Goal: Book appointment/travel/reservation

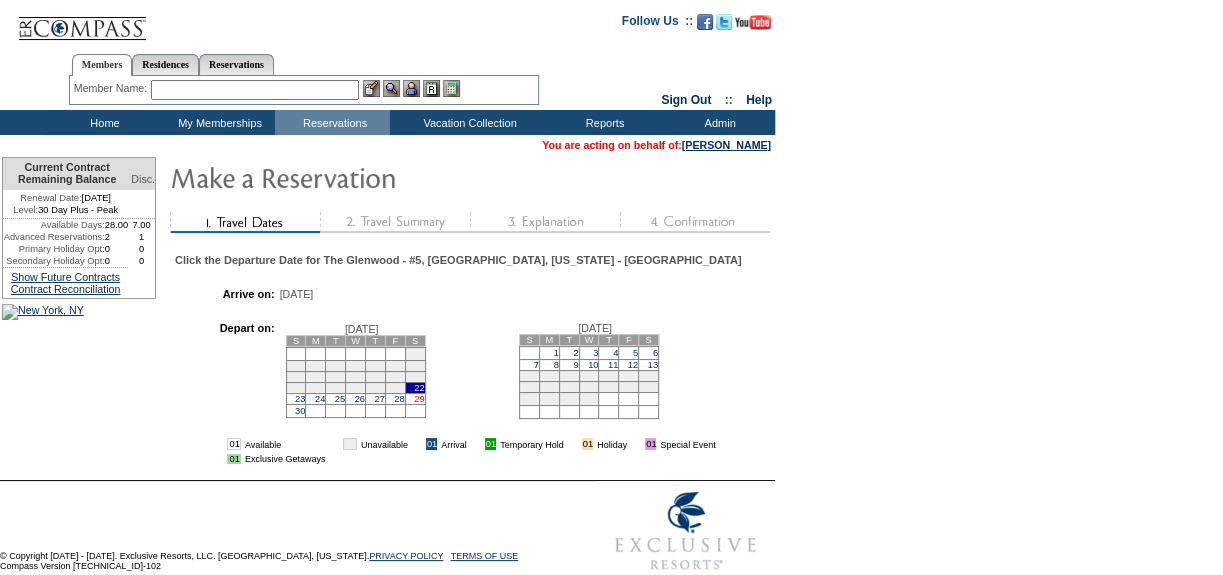
click at [424, 404] on link "29" at bounding box center [419, 399] width 10 height 10
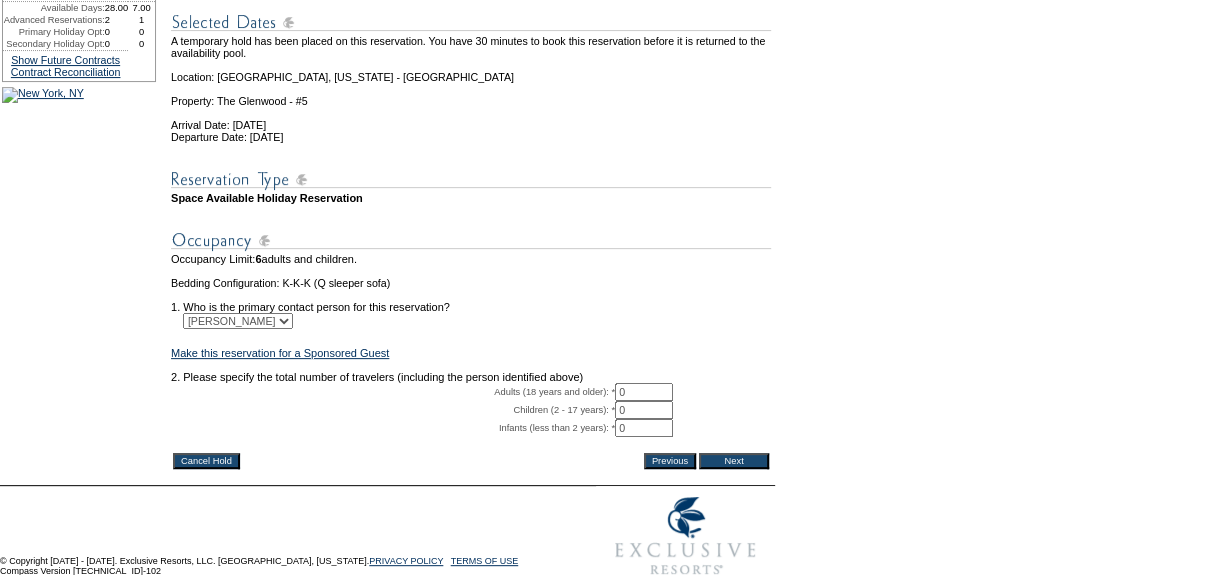
scroll to position [272, 0]
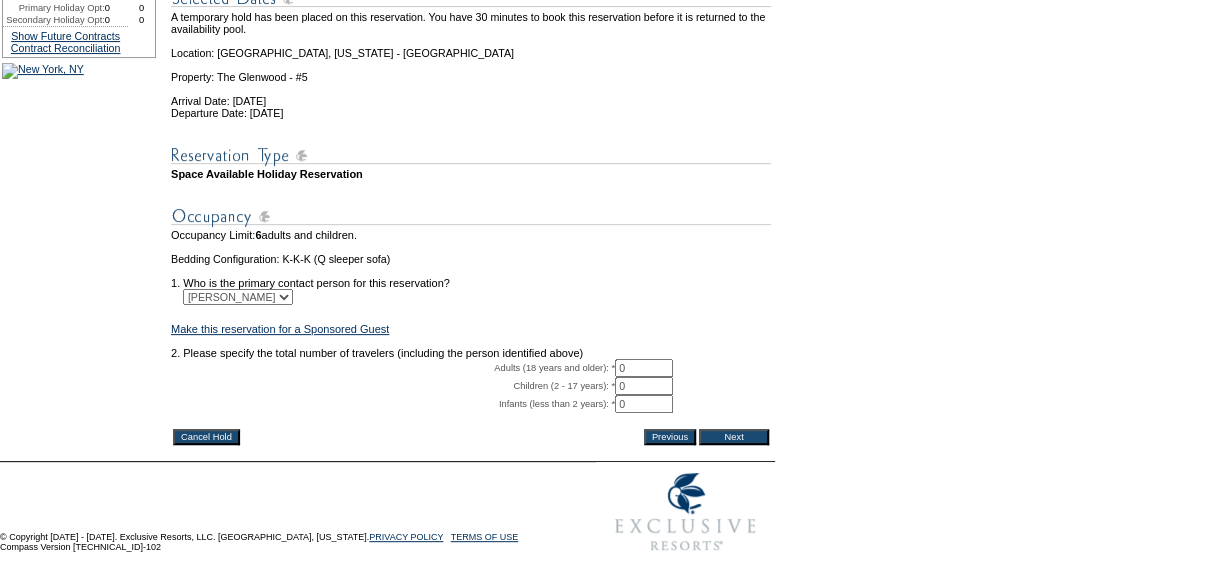
click at [657, 377] on input "0" at bounding box center [644, 368] width 58 height 18
type input "02"
click at [719, 445] on input "Next" at bounding box center [734, 437] width 70 height 16
